Goal: Obtain resource: Download file/media

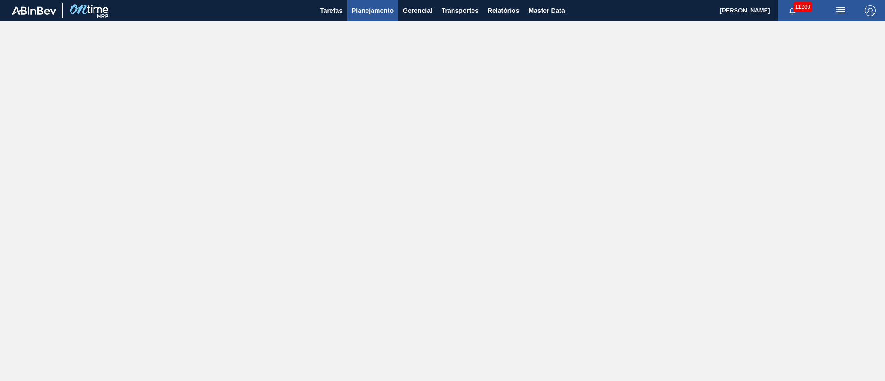
click at [363, 20] on button "Planejamento" at bounding box center [372, 10] width 51 height 21
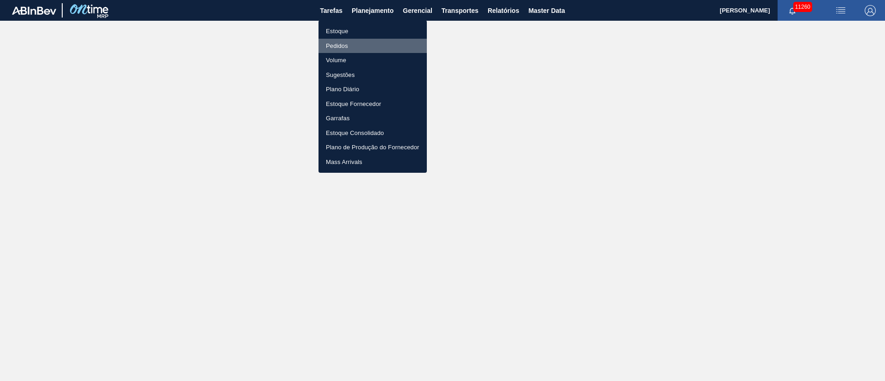
click at [353, 49] on li "Pedidos" at bounding box center [373, 46] width 108 height 15
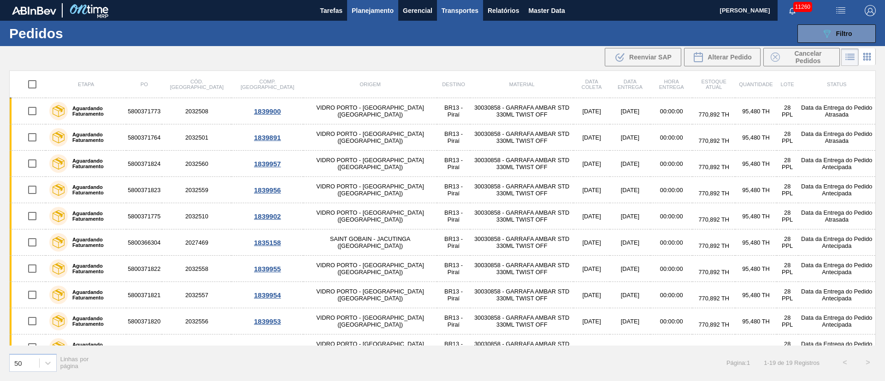
click at [465, 19] on button "Transportes" at bounding box center [460, 10] width 46 height 21
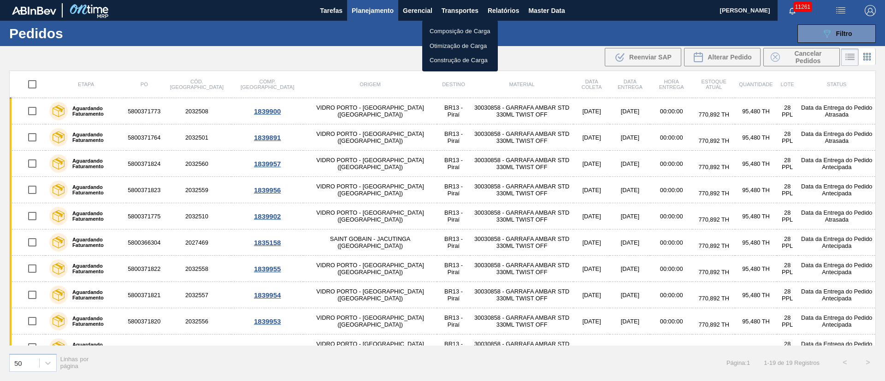
click at [521, 59] on div at bounding box center [442, 190] width 885 height 381
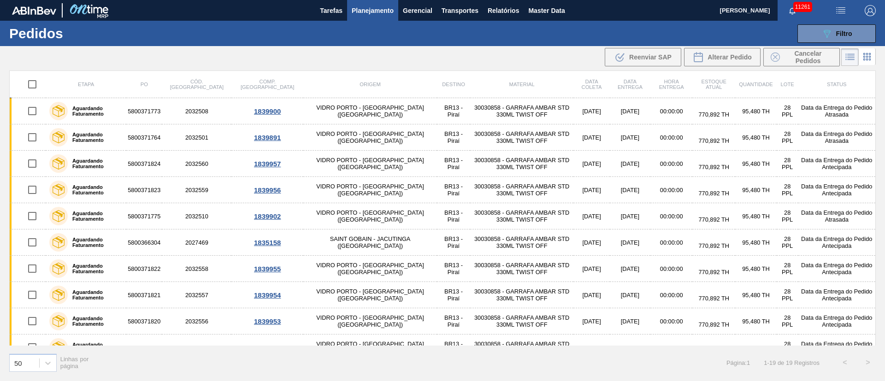
drag, startPoint x: 365, startPoint y: 45, endPoint x: 466, endPoint y: 45, distance: 101.0
click at [365, 45] on div "089F7B8B-B2A5-4AFE-B5C0-19BA573D28AC Filtro Código Pedido Portal Códido PO SAP …" at bounding box center [514, 34] width 734 height 28
click at [517, 11] on span "Relatórios" at bounding box center [503, 10] width 31 height 11
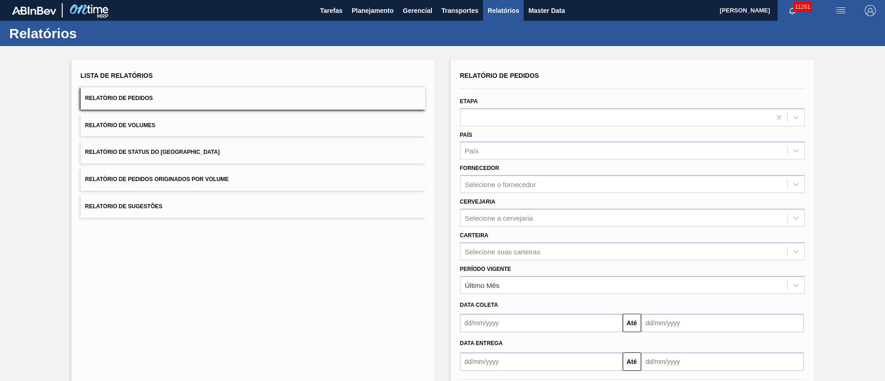
click at [160, 178] on span "Relatório de Pedidos Originados por Volume" at bounding box center [157, 179] width 144 height 6
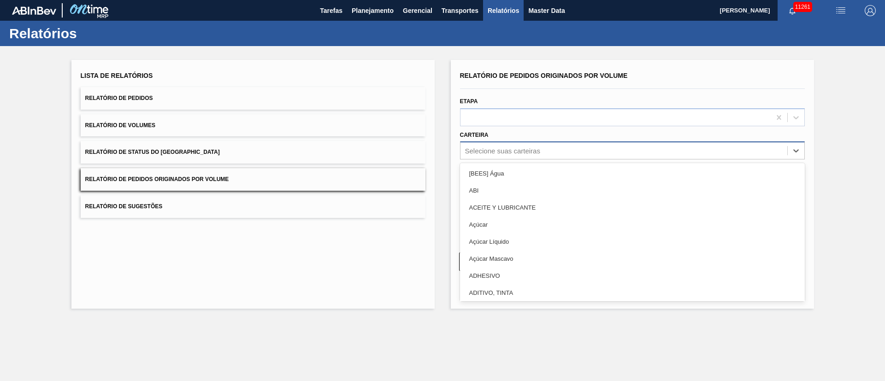
click at [495, 152] on div "Selecione suas carteiras" at bounding box center [502, 151] width 75 height 8
type input "h"
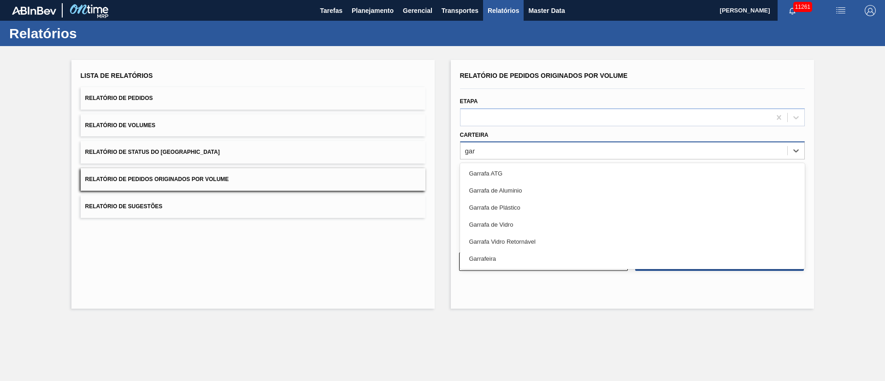
type input "garr"
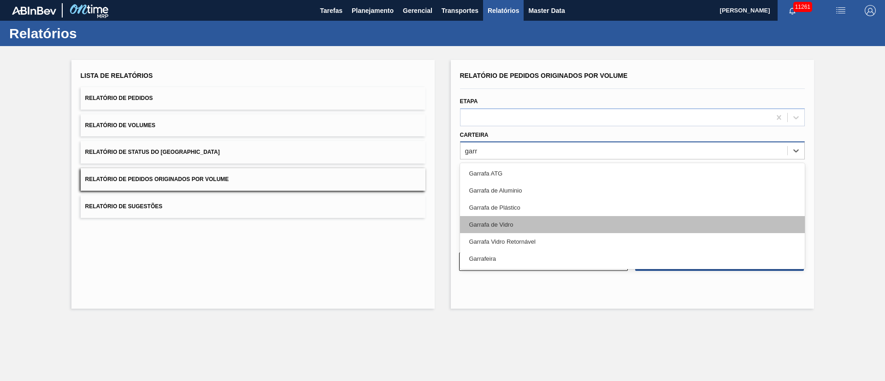
click at [515, 229] on div "Garrafa de Vidro" at bounding box center [632, 224] width 345 height 17
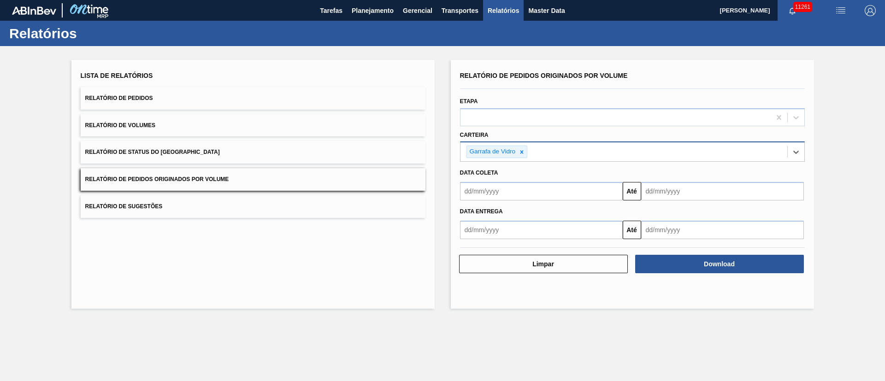
click at [498, 233] on input "text" at bounding box center [541, 230] width 163 height 18
click at [489, 254] on div "1" at bounding box center [486, 281] width 12 height 12
type input "[DATE]"
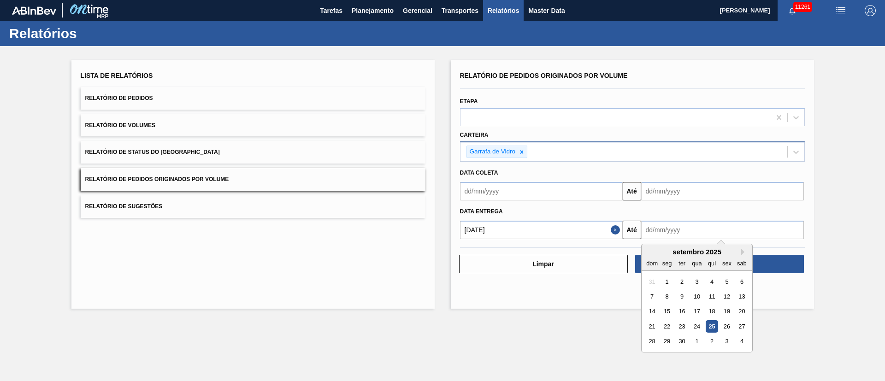
click at [590, 226] on input "text" at bounding box center [722, 230] width 163 height 18
click at [539, 196] on input "text" at bounding box center [541, 191] width 163 height 18
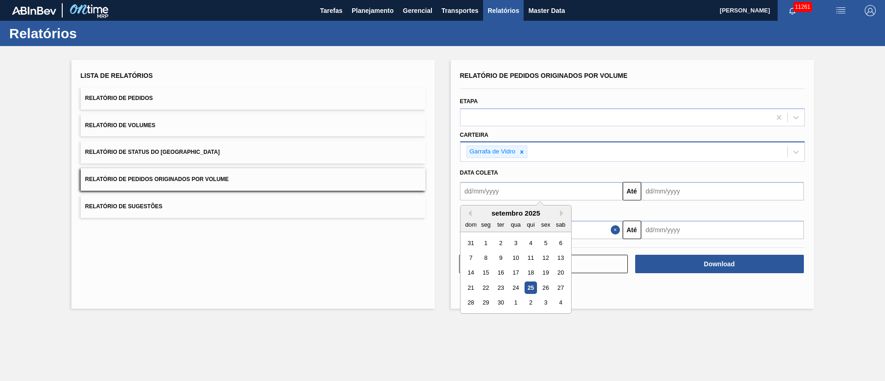
drag, startPoint x: 487, startPoint y: 241, endPoint x: 493, endPoint y: 239, distance: 5.8
click at [487, 241] on div "1" at bounding box center [486, 243] width 12 height 12
type input "[DATE]"
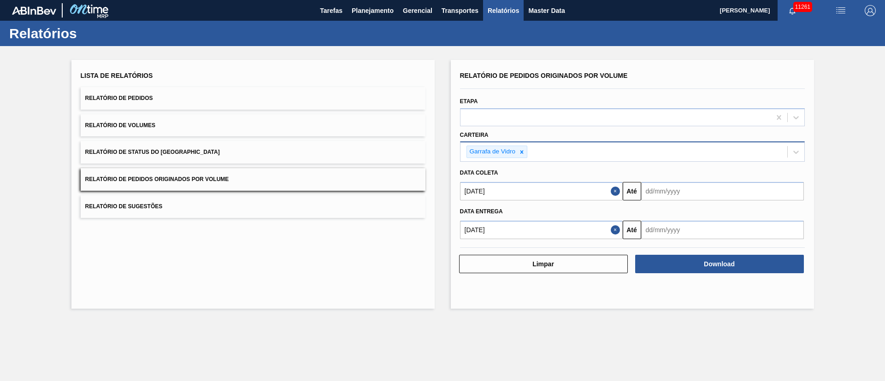
click at [590, 190] on input "text" at bounding box center [722, 191] width 163 height 18
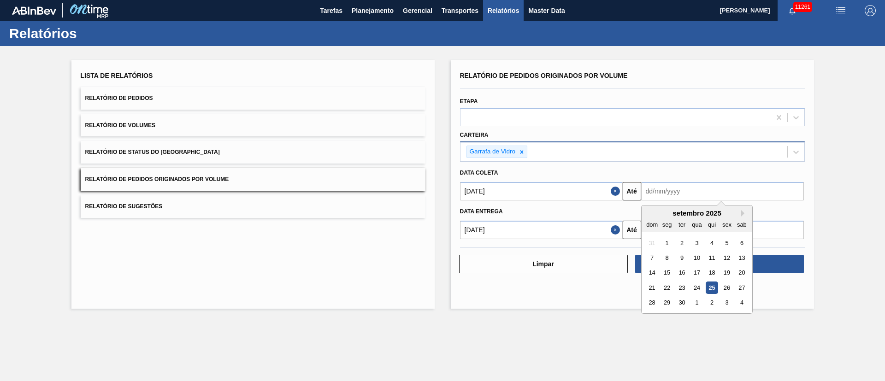
click at [590, 254] on div "30" at bounding box center [682, 303] width 12 height 12
type input "[DATE]"
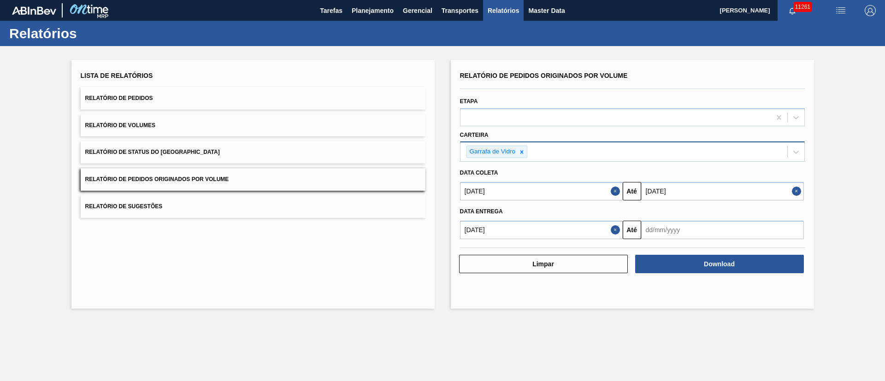
click at [590, 229] on button "Close" at bounding box center [617, 230] width 12 height 18
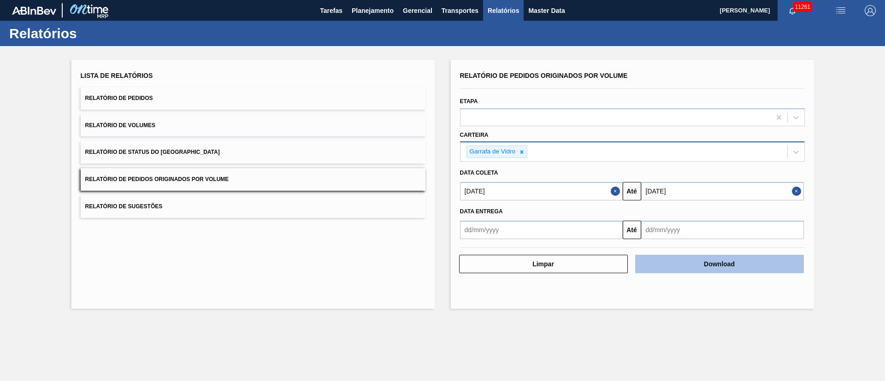
click at [590, 254] on button "Download" at bounding box center [719, 264] width 169 height 18
